Goal: Information Seeking & Learning: Learn about a topic

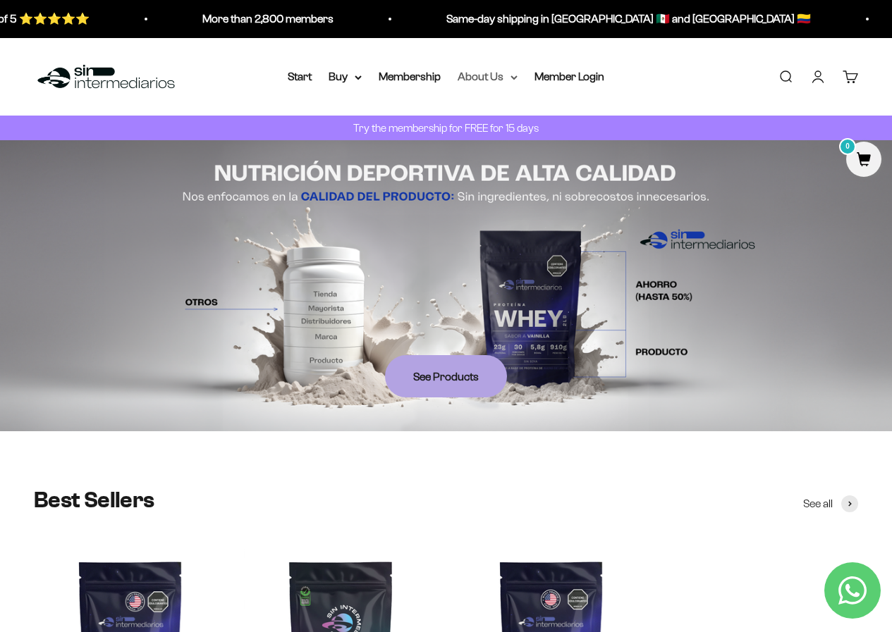
click at [501, 74] on font "About Us" at bounding box center [480, 76] width 46 height 12
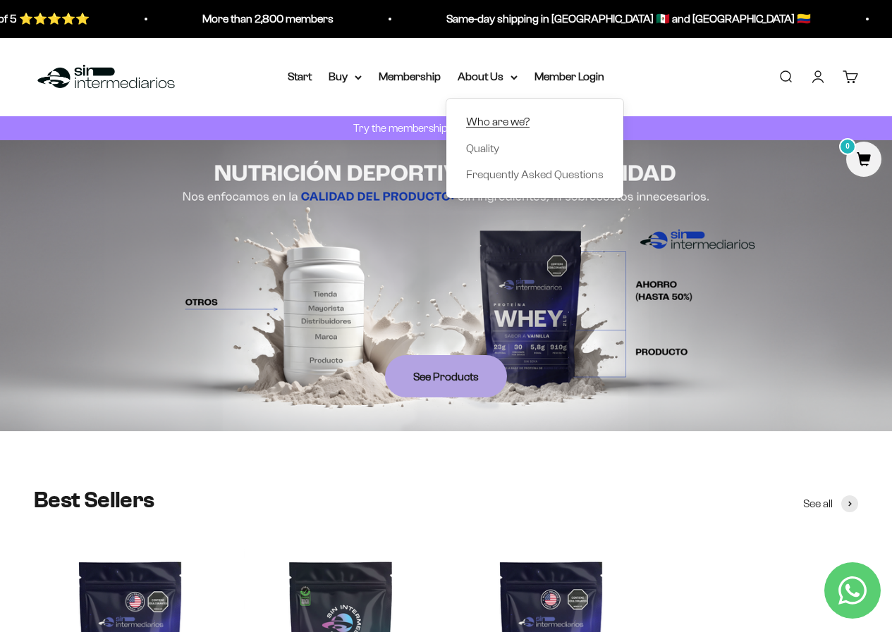
click at [501, 119] on font "Who are we?" at bounding box center [497, 122] width 63 height 12
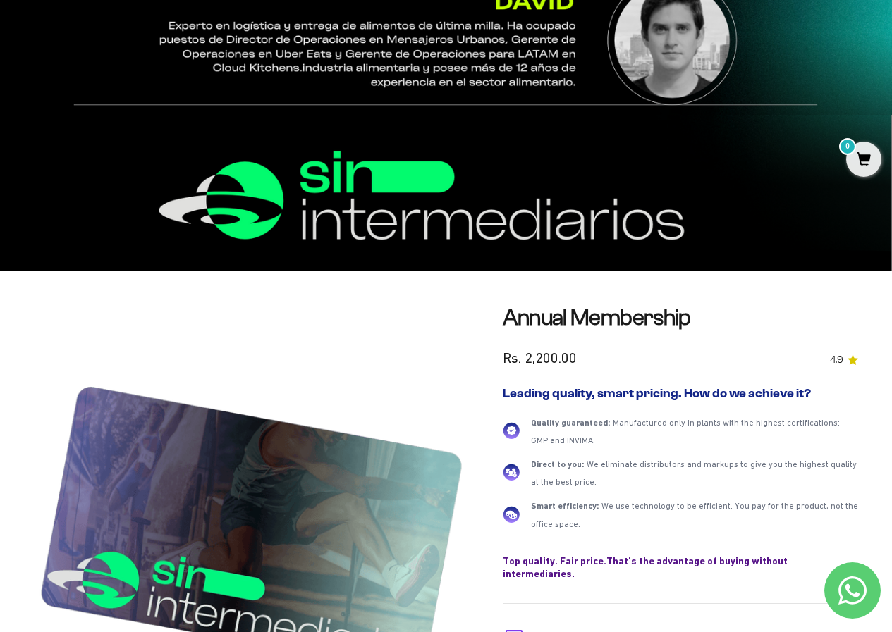
scroll to position [1601, 0]
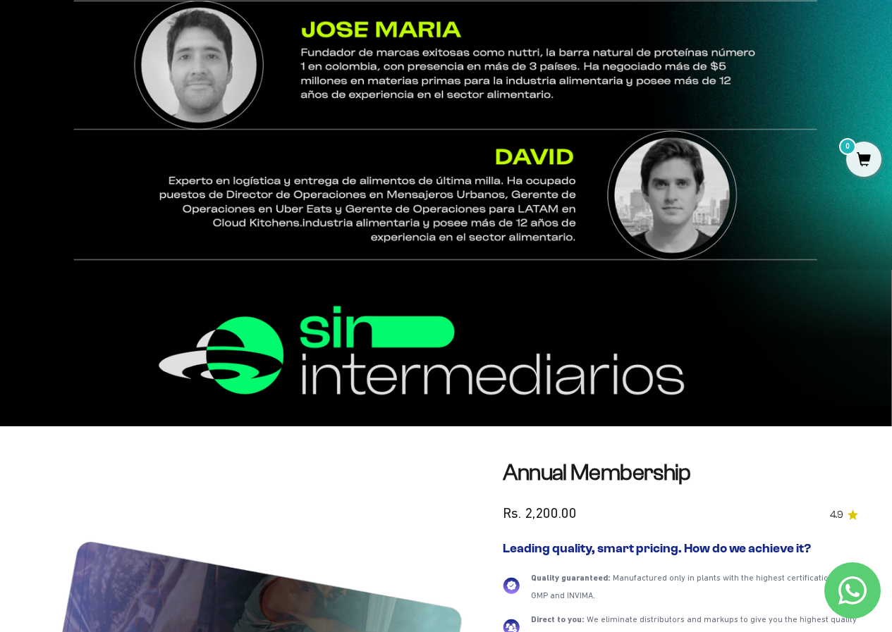
click at [679, 166] on img at bounding box center [446, 29] width 892 height 481
click at [619, 196] on img at bounding box center [446, 29] width 892 height 481
click at [448, 237] on img at bounding box center [446, 29] width 892 height 481
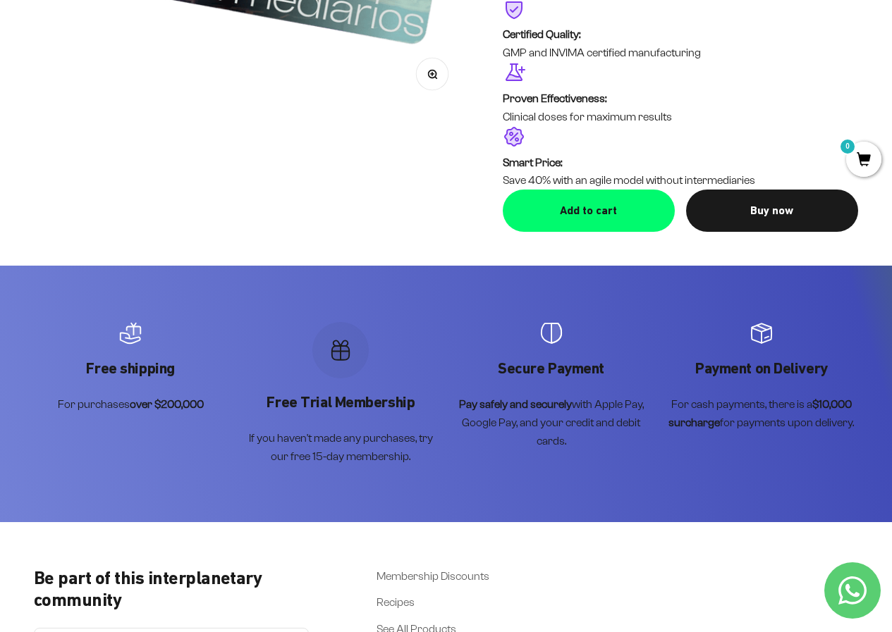
scroll to position [2728, 0]
